Goal: Communication & Community: Participate in discussion

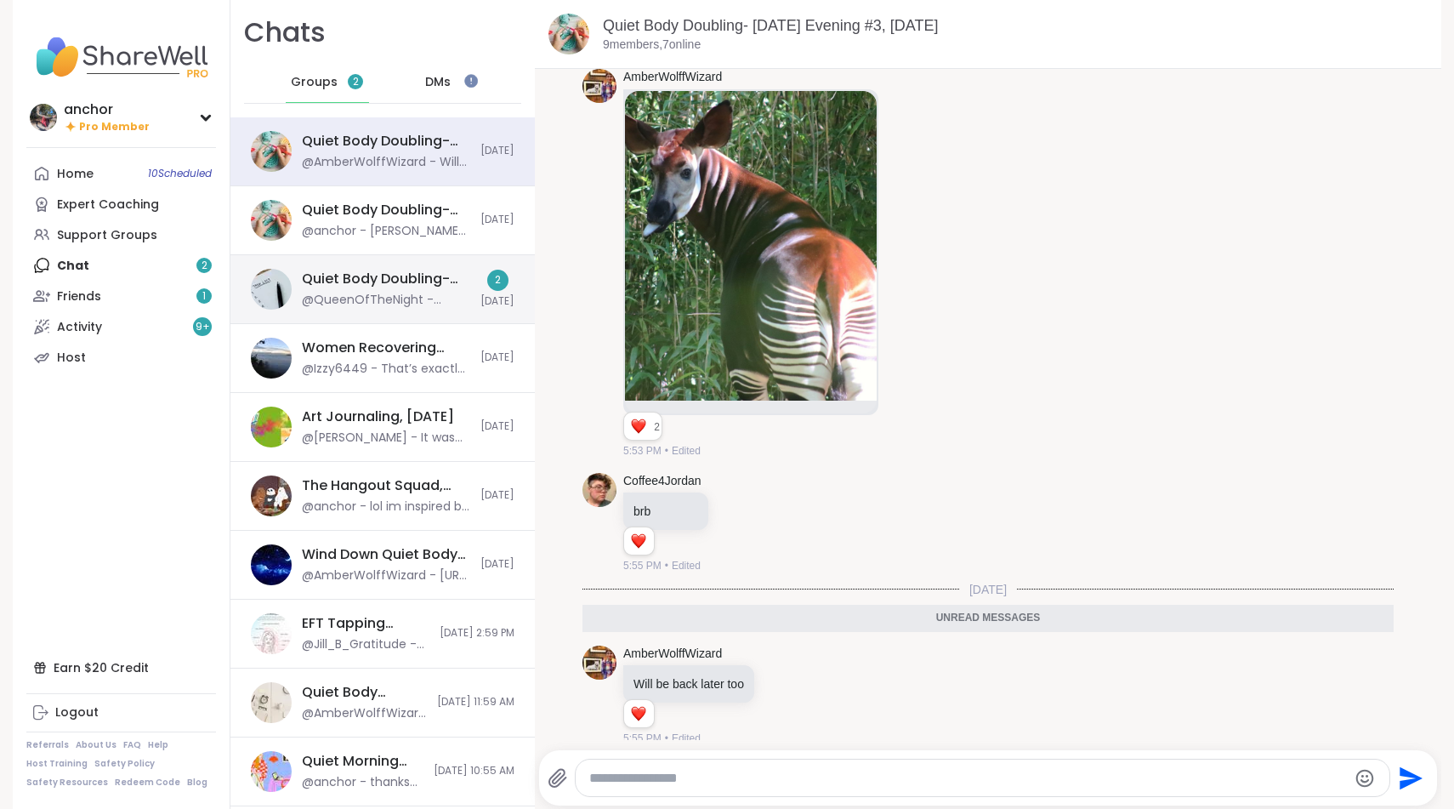
click at [407, 298] on div "@QueenOfTheNight - Thanks [PERSON_NAME]!" at bounding box center [386, 300] width 168 height 17
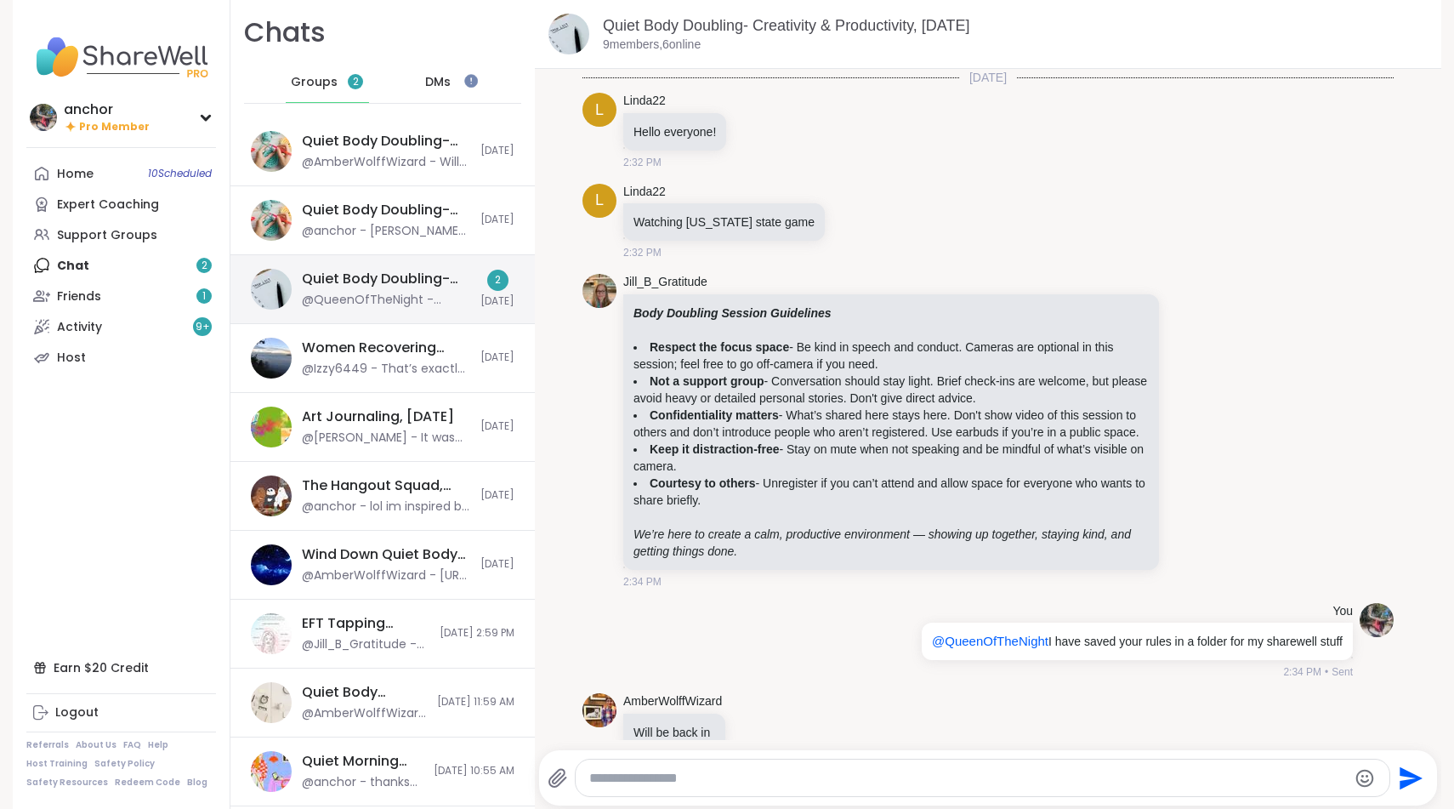
scroll to position [1550, 0]
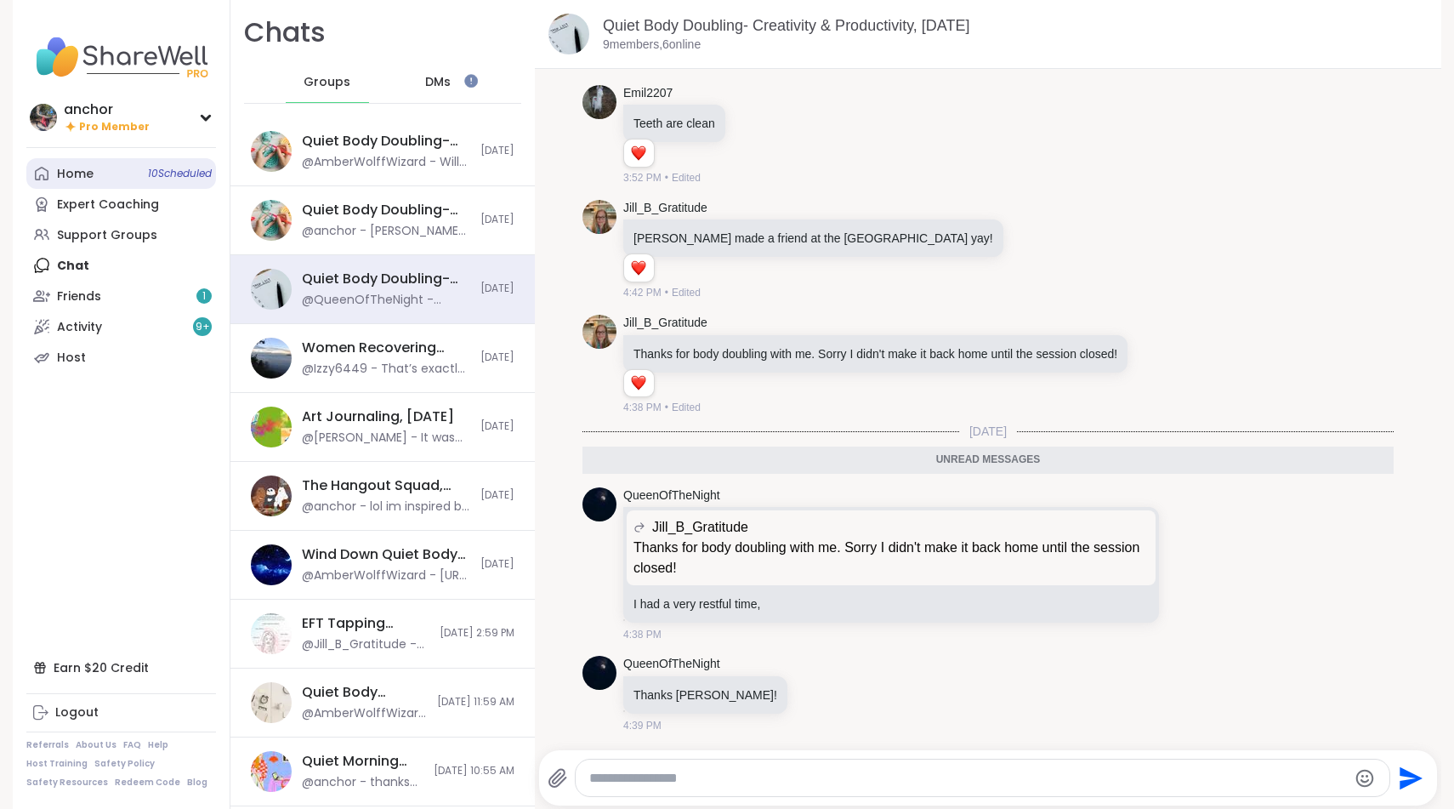
click at [75, 174] on div "Home 10 Scheduled" at bounding box center [75, 174] width 37 height 17
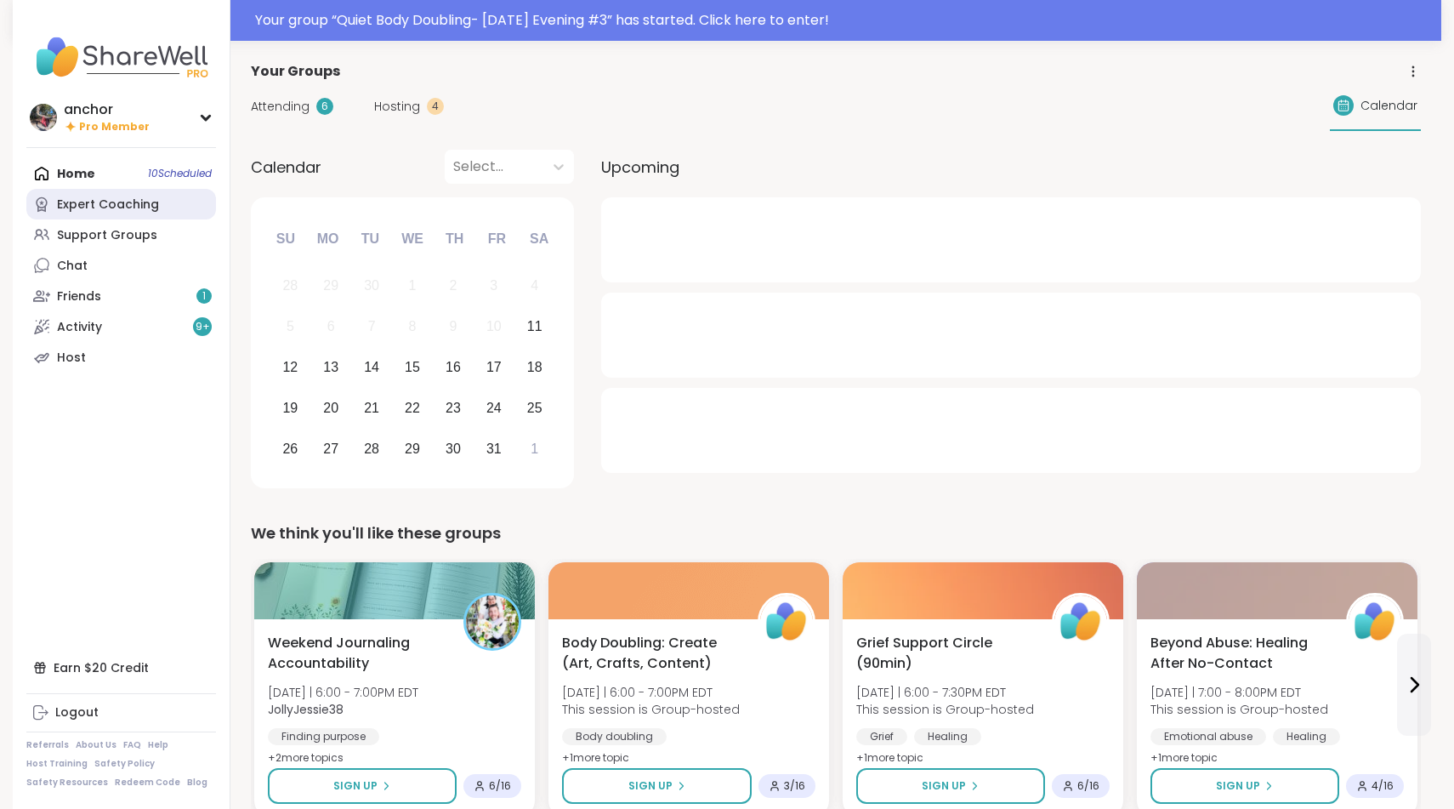
click at [119, 203] on div "Expert Coaching" at bounding box center [108, 204] width 102 height 17
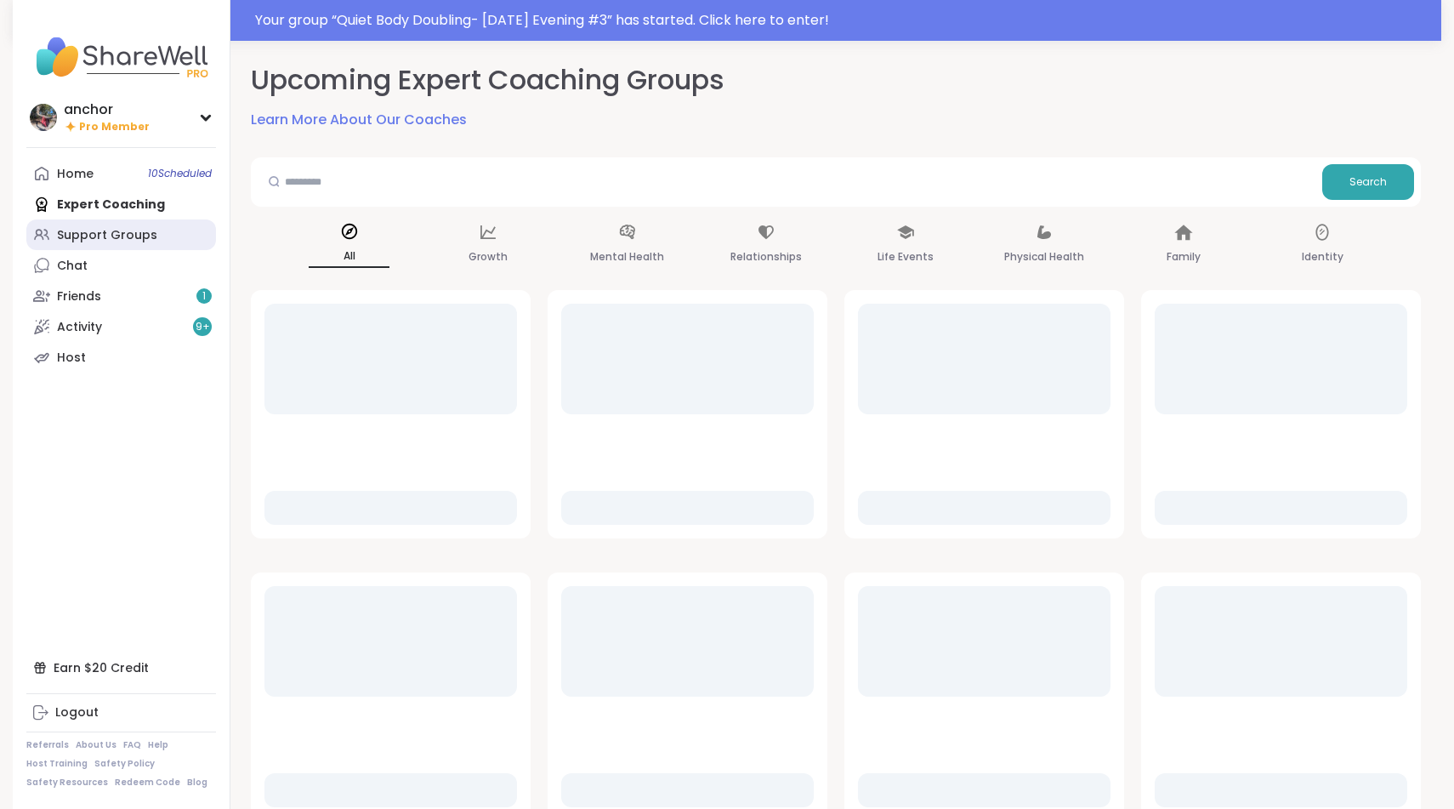
click at [123, 228] on div "Support Groups" at bounding box center [107, 235] width 100 height 17
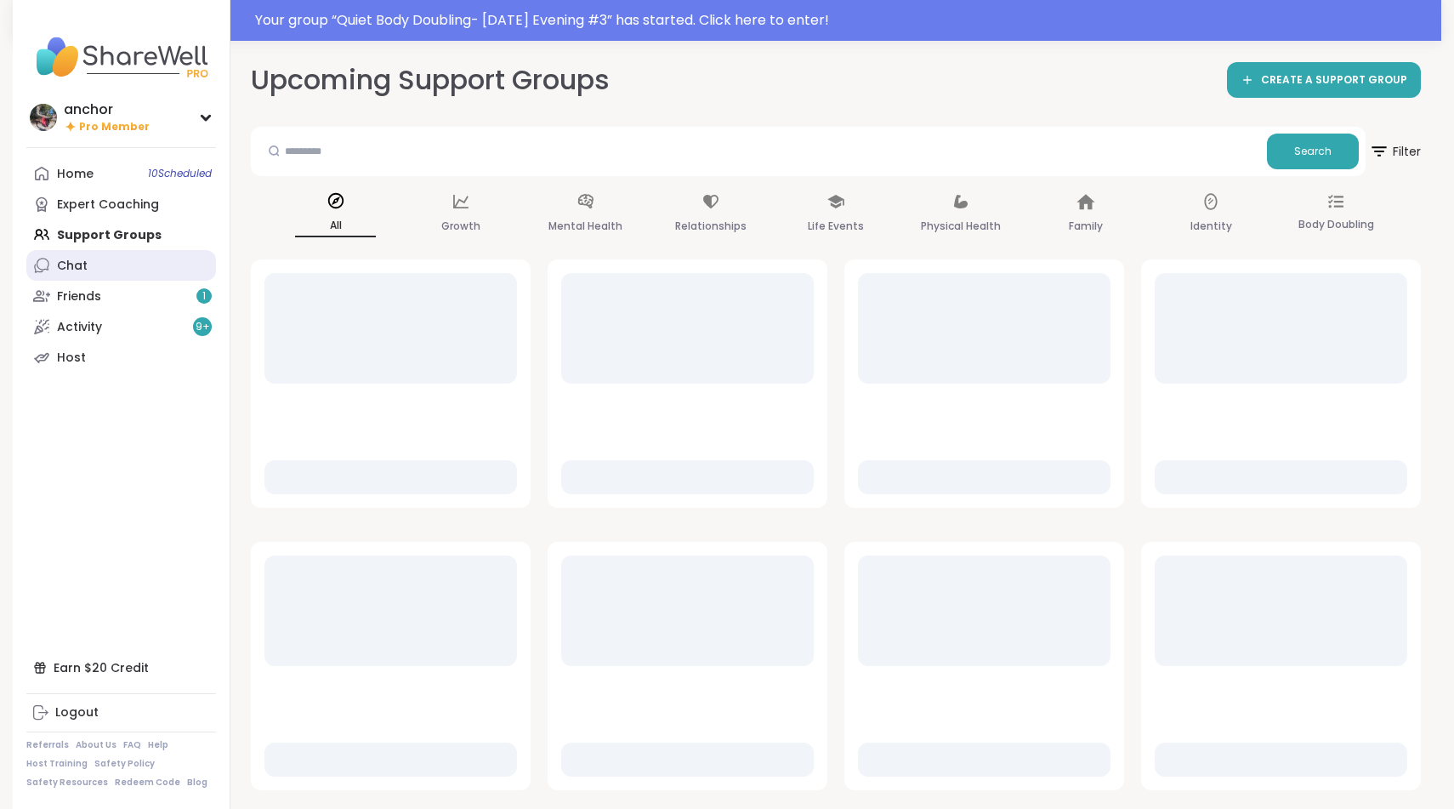
click at [128, 276] on link "Chat" at bounding box center [121, 265] width 190 height 31
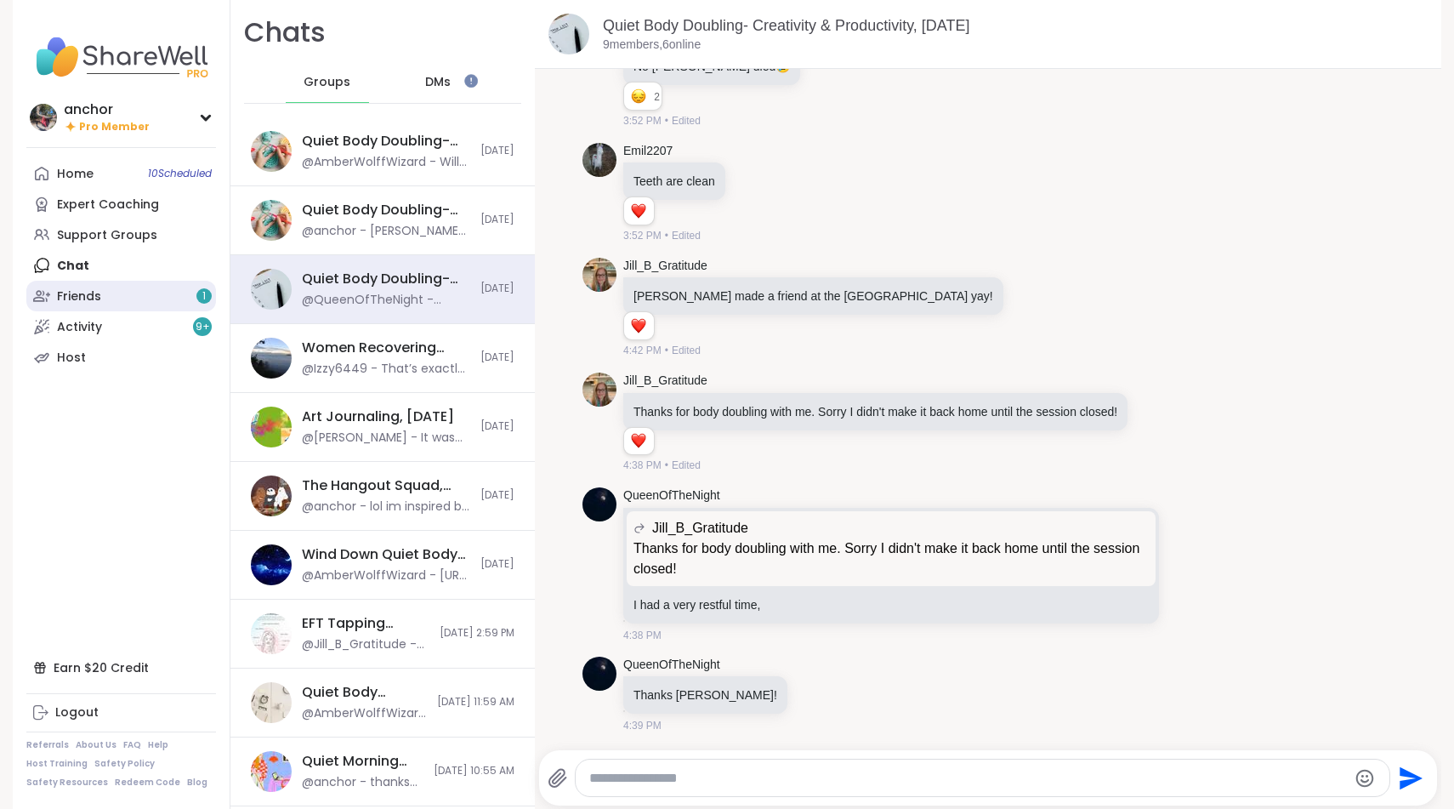
click at [133, 291] on link "Friends 1" at bounding box center [121, 296] width 190 height 31
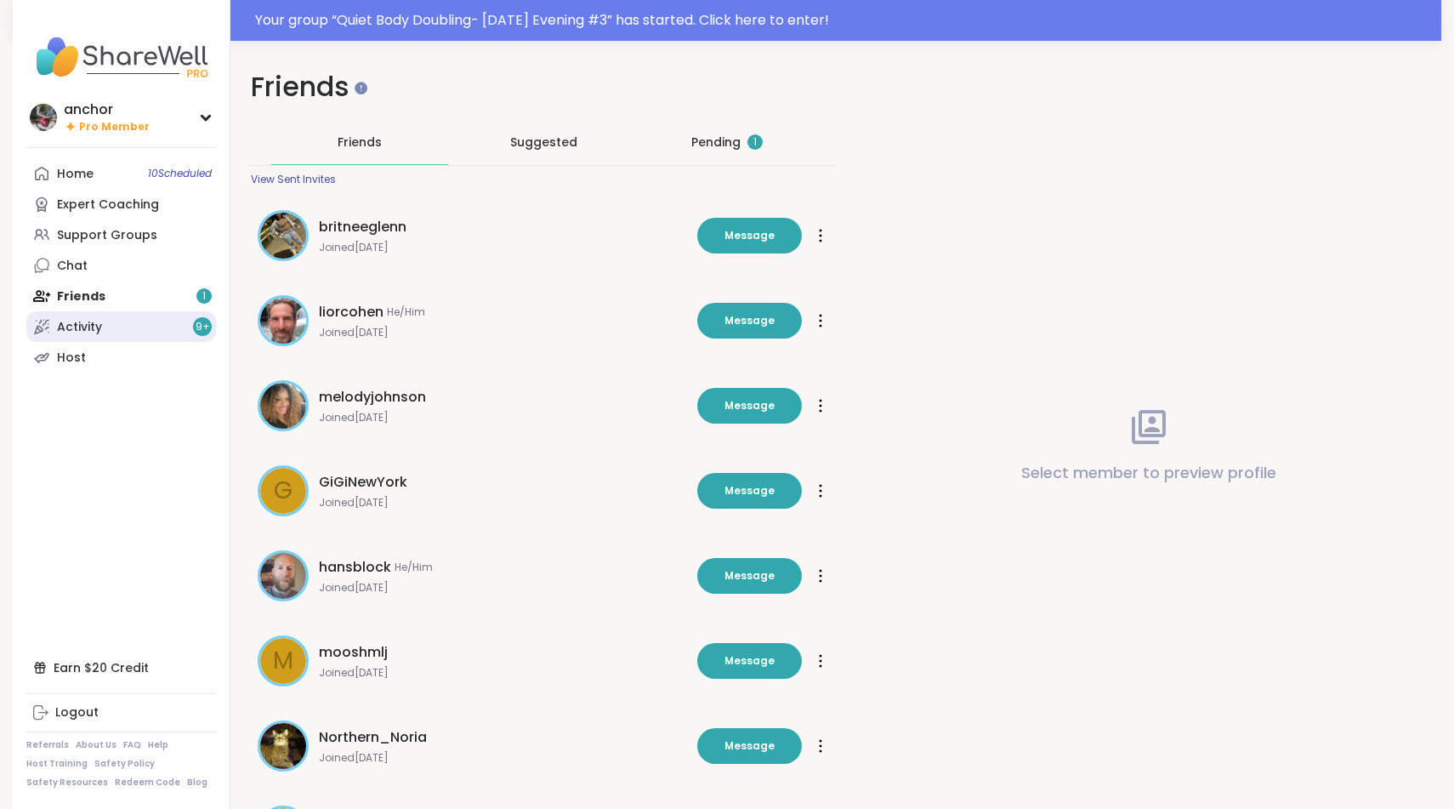
click at [138, 327] on link "Activity 9 +" at bounding box center [121, 326] width 190 height 31
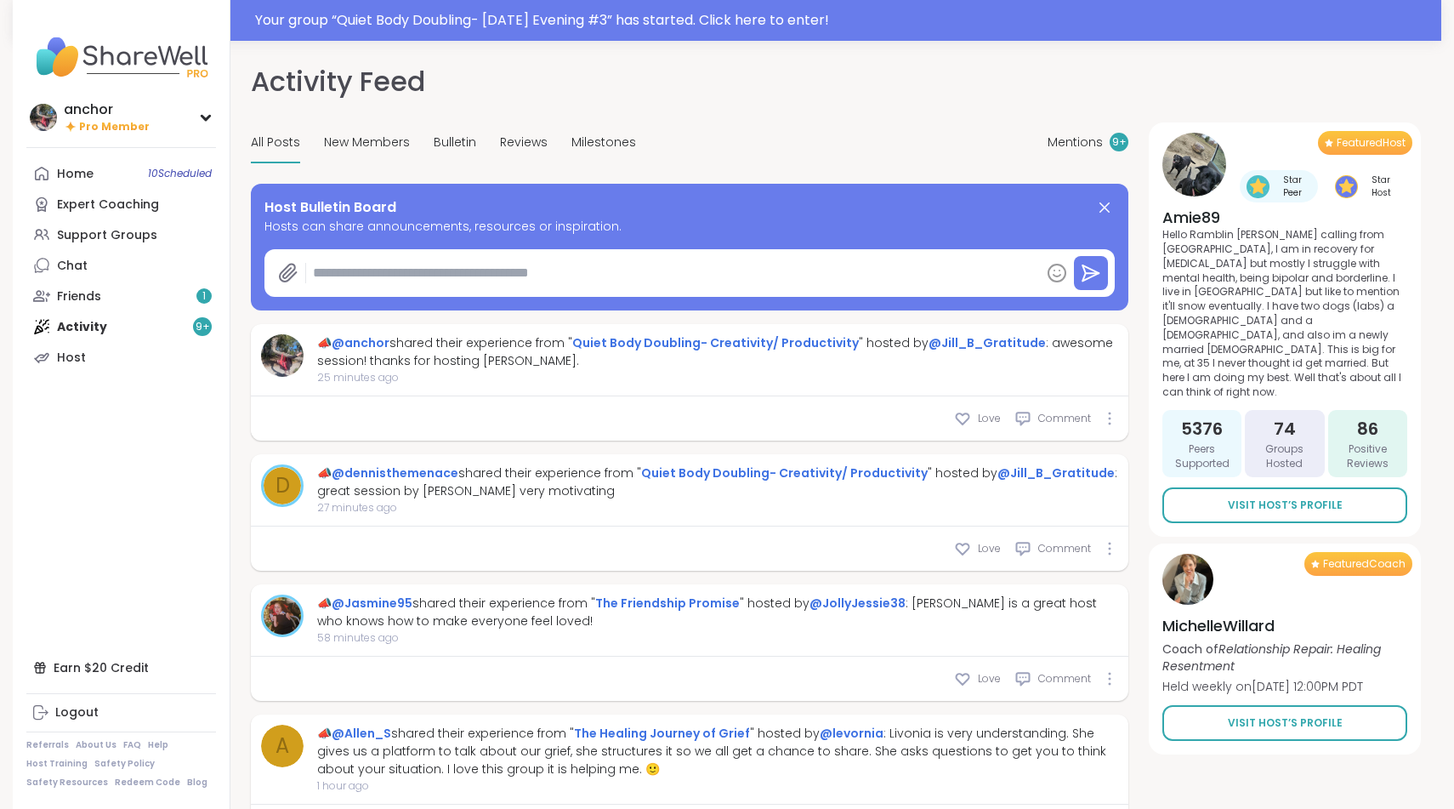
type textarea "*"
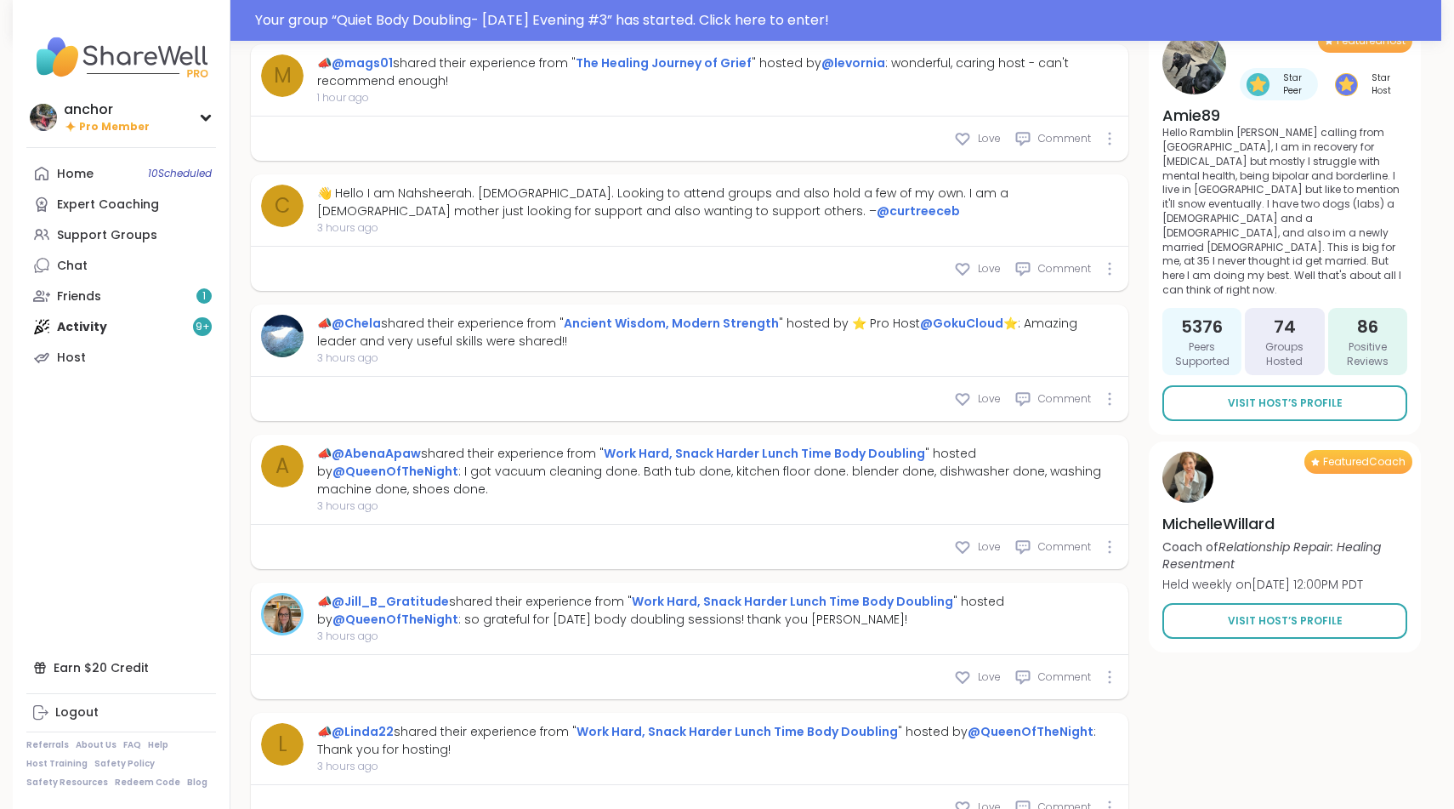
scroll to position [1358, 0]
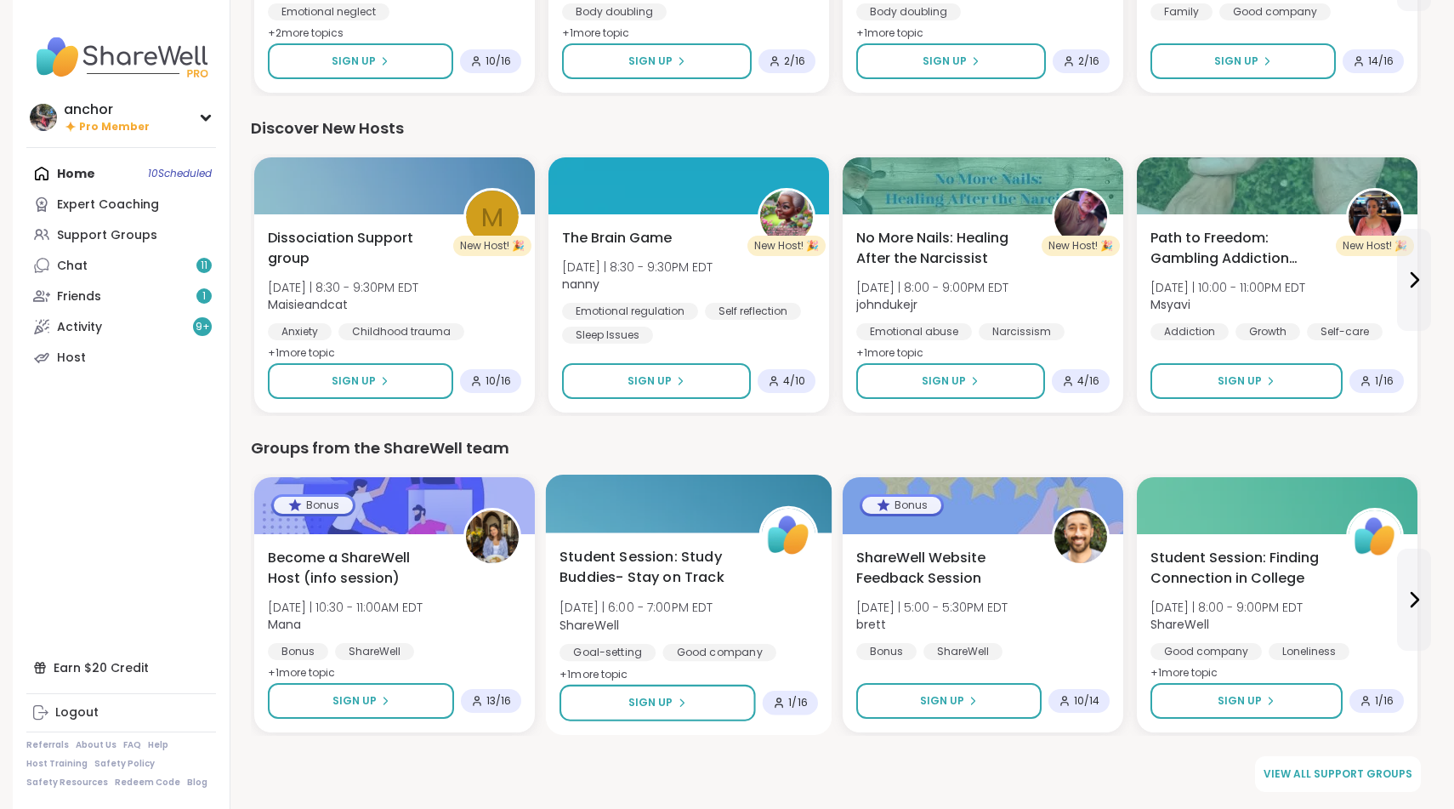
scroll to position [1963, 0]
